Goal: Task Accomplishment & Management: Complete application form

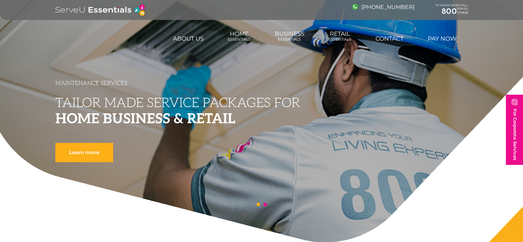
click at [14, 187] on figure at bounding box center [261, 121] width 523 height 242
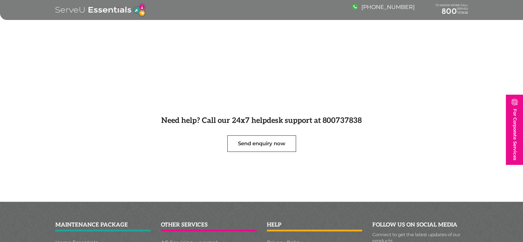
scroll to position [172, 0]
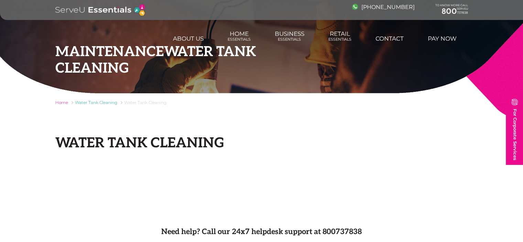
scroll to position [172, 0]
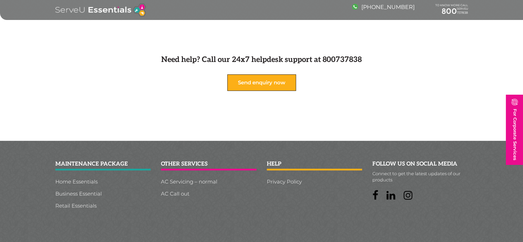
click at [253, 82] on link "Send enquiry now" at bounding box center [261, 82] width 69 height 16
